Goal: Task Accomplishment & Management: Complete application form

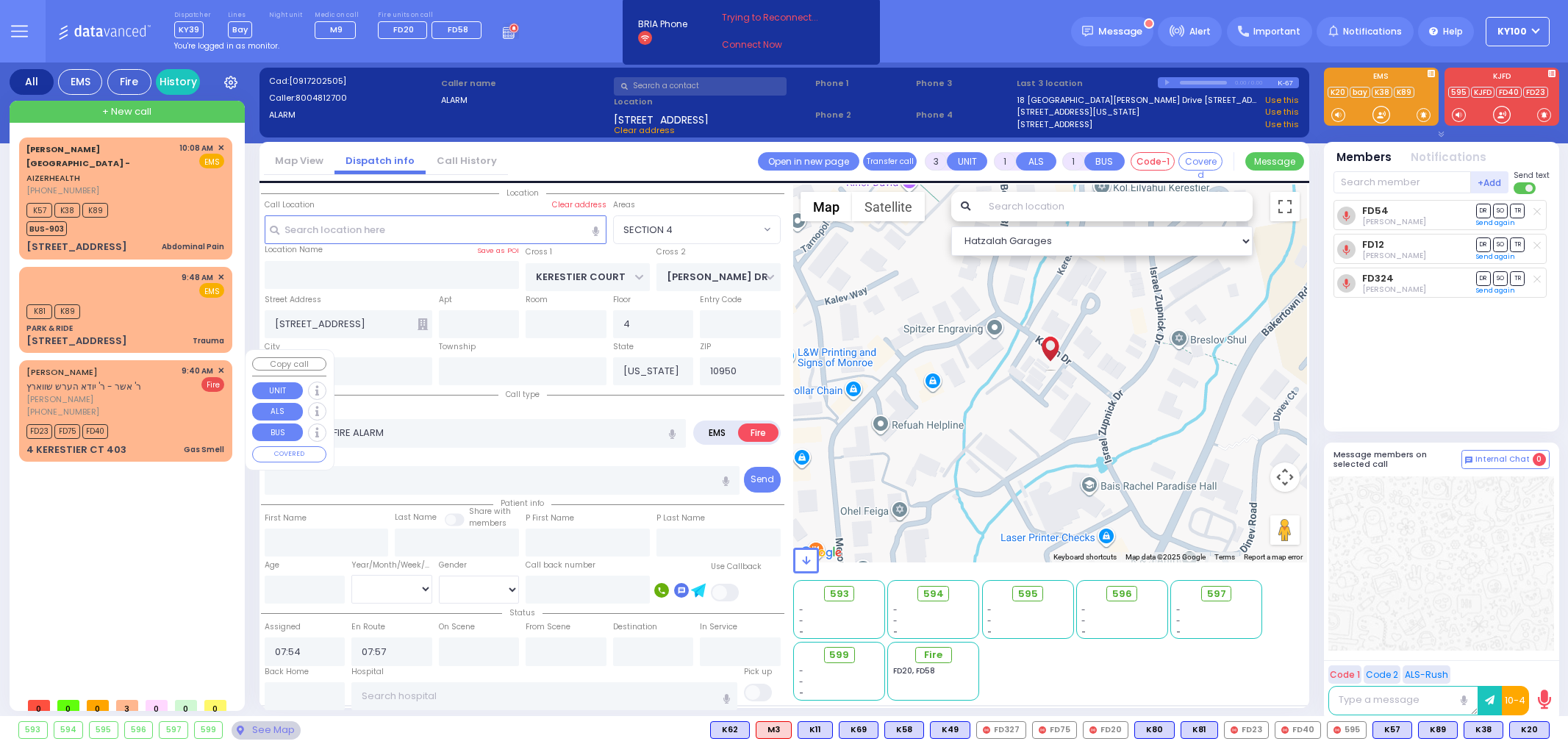
select select "SECTION 4"
select select
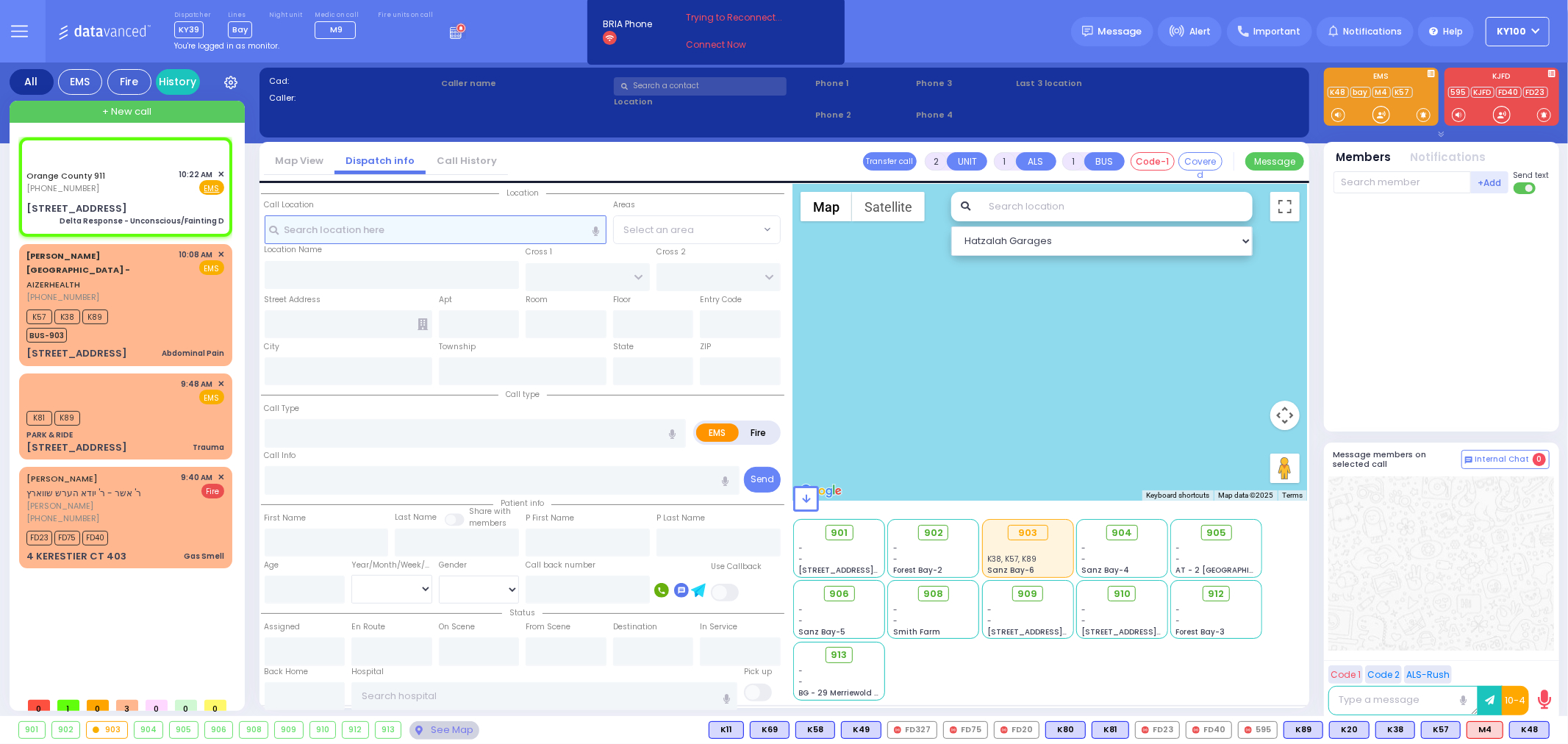
type input "6"
select select
type input "Delta Response - Unconscious/Fainting D"
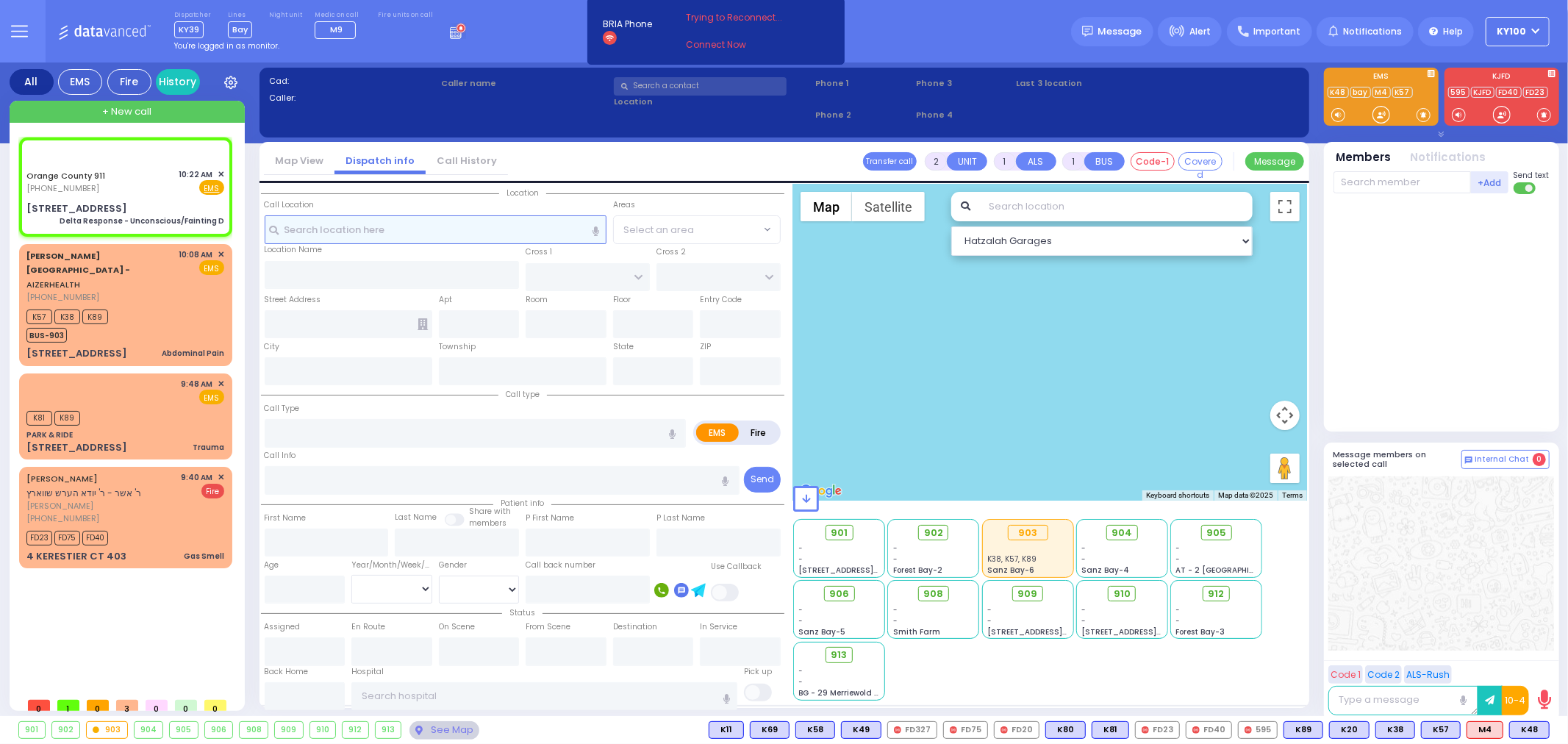
radio input "true"
type input "Nature: : Delta Response - Unconscious/Fainting D Address: : [STREET_ADDRESS][G…"
select select
select select "Hatzalah Garages"
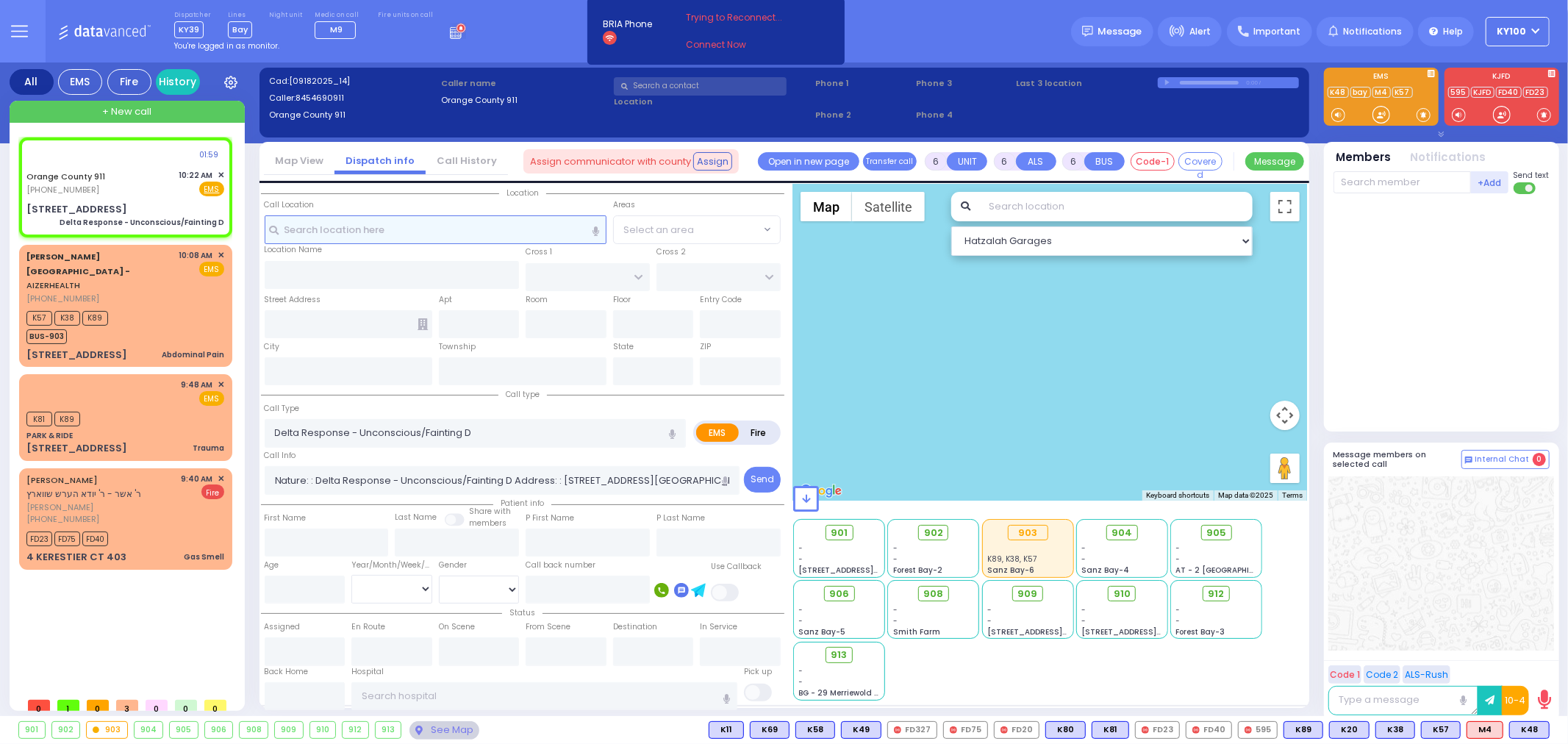
type input "[STREET_ADDRESS]"
type input "Monroe"
type input "[US_STATE]"
type input "10950"
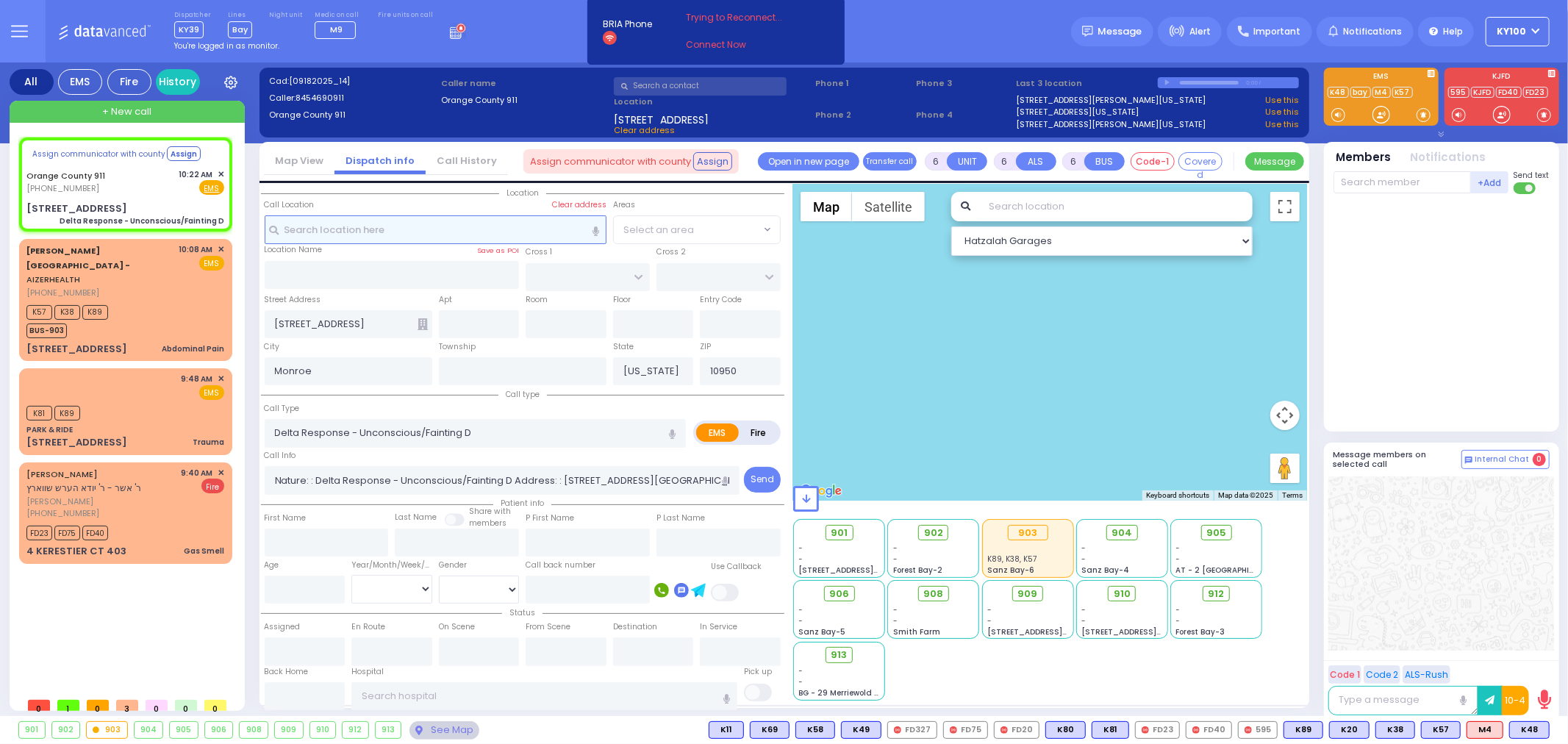
select select
radio input "true"
select select
select select "Hatzalah Garages"
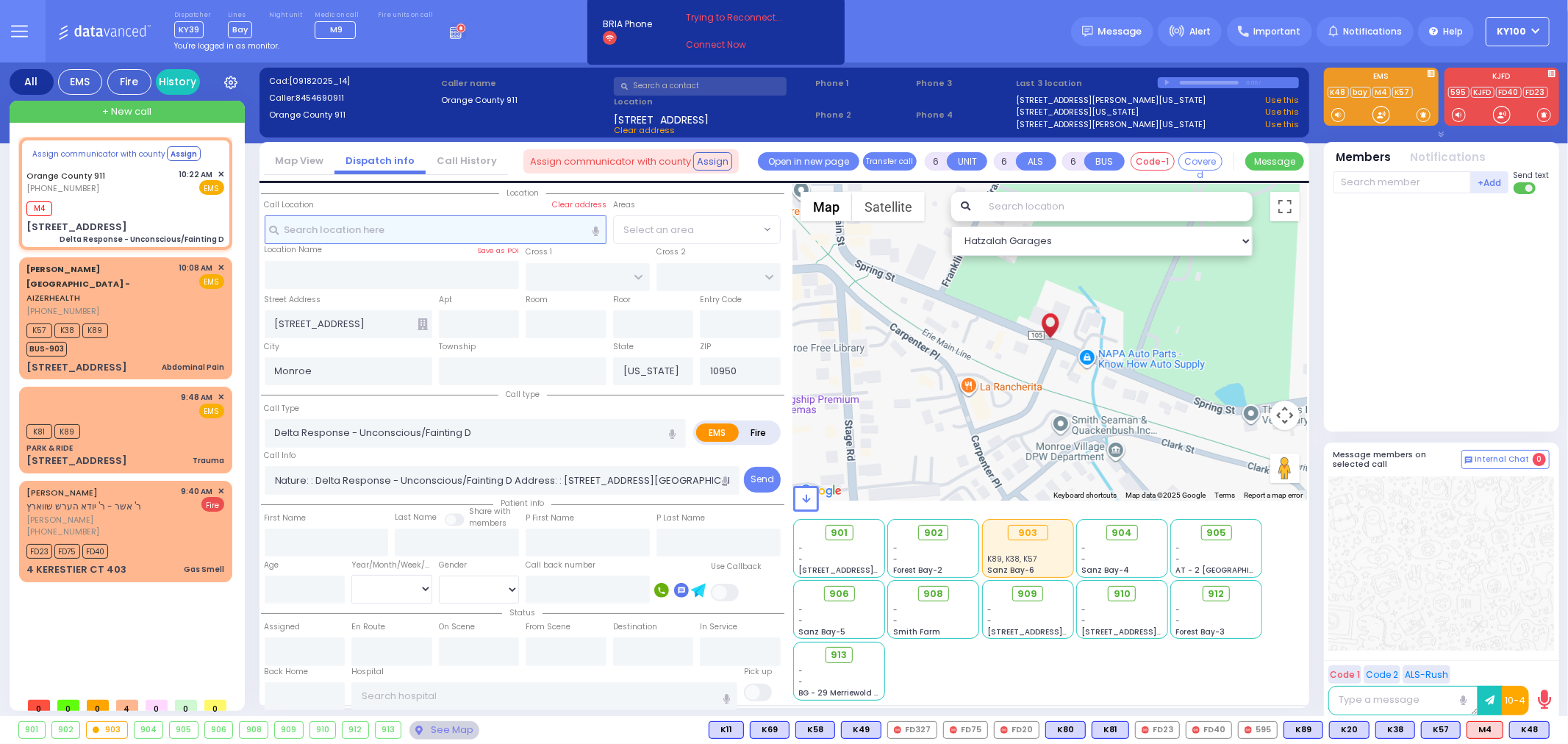
select select
radio input "true"
select select
type input "10:22"
select select "Hatzalah Garages"
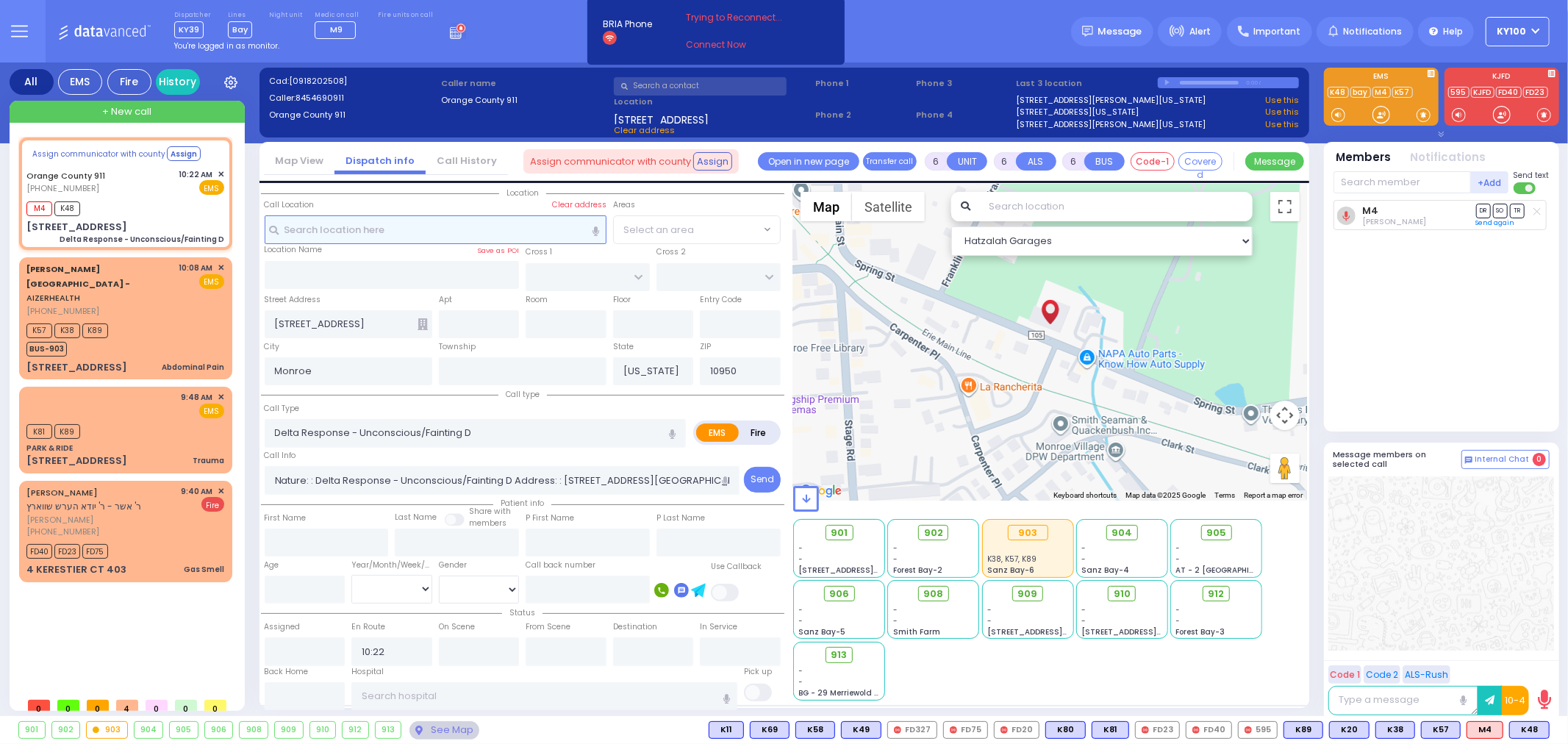
select select
radio input "true"
select select
select select "Hatzalah Garages"
